Goal: Navigation & Orientation: Find specific page/section

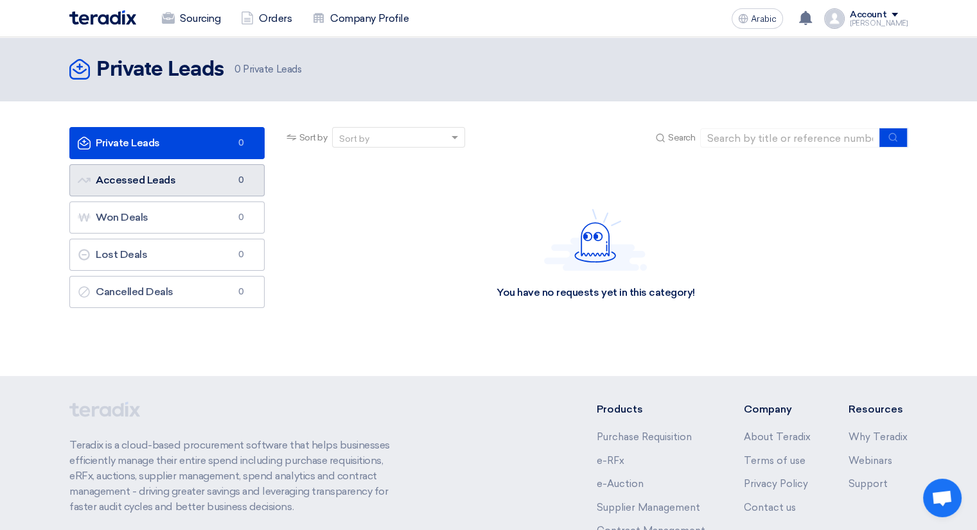
click at [156, 168] on link "Accessed Leads Accessed Leads 0" at bounding box center [166, 180] width 195 height 32
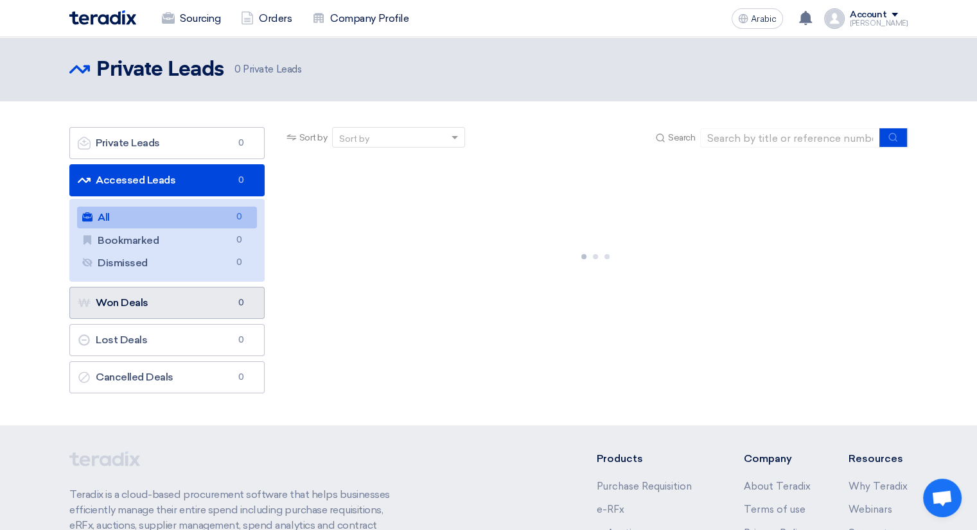
click at [167, 297] on link "Won Deals Won Deals 0" at bounding box center [166, 303] width 195 height 32
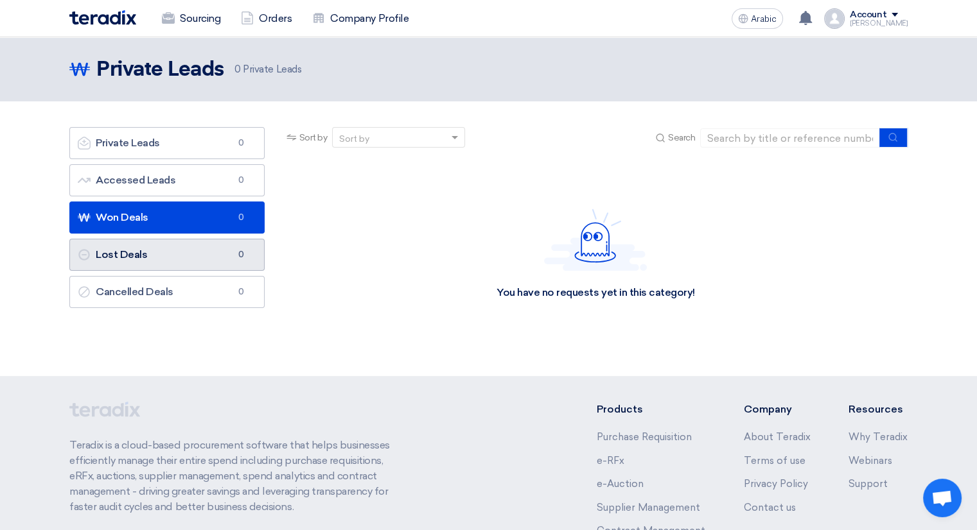
click at [163, 251] on link "Lost Deals Lost Deals 0" at bounding box center [166, 255] width 195 height 32
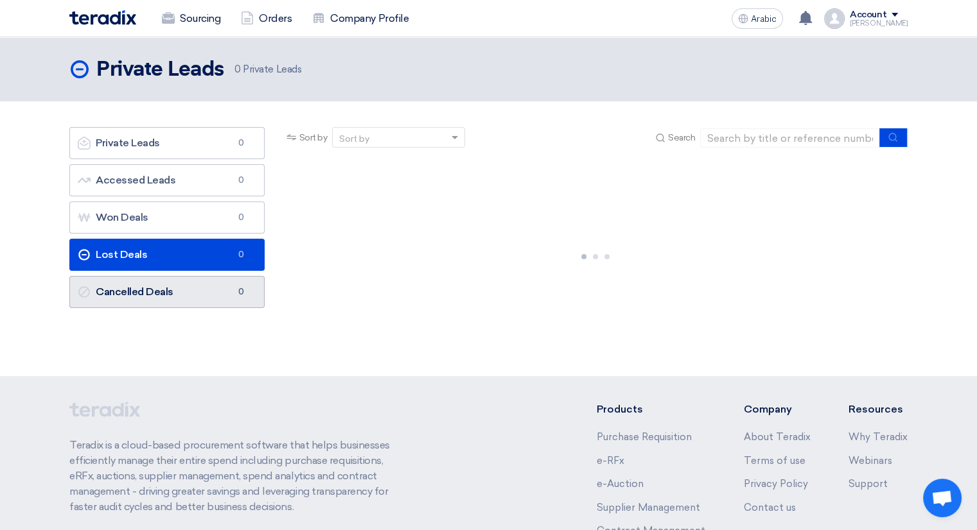
click at [165, 286] on font "Cancelled Deals" at bounding box center [135, 292] width 78 height 12
